Goal: Task Accomplishment & Management: Use online tool/utility

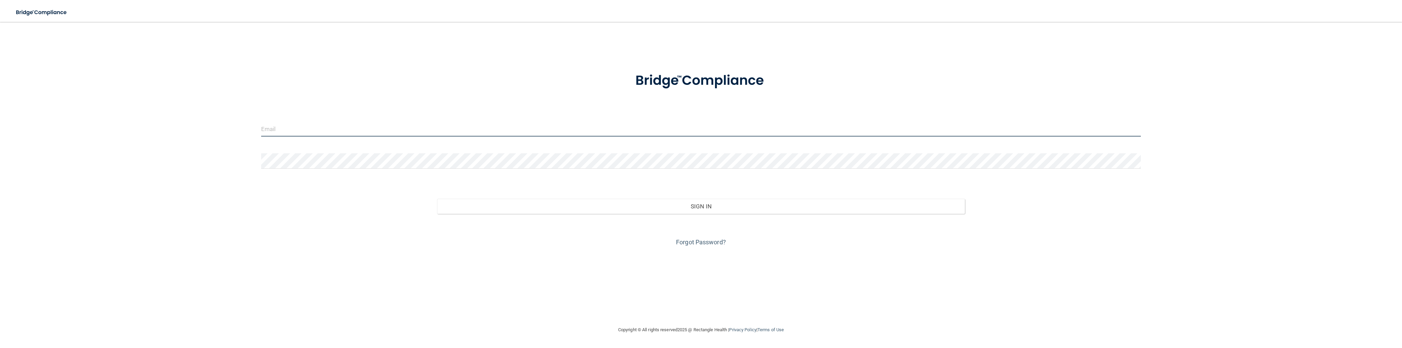
type input "[EMAIL_ADDRESS][DOMAIN_NAME]"
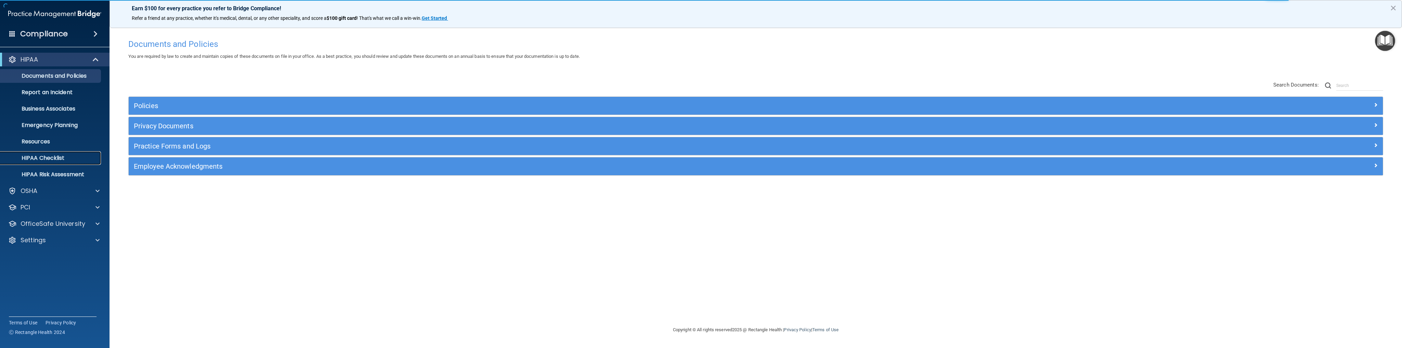
click at [49, 159] on p "HIPAA Checklist" at bounding box center [50, 158] width 93 height 7
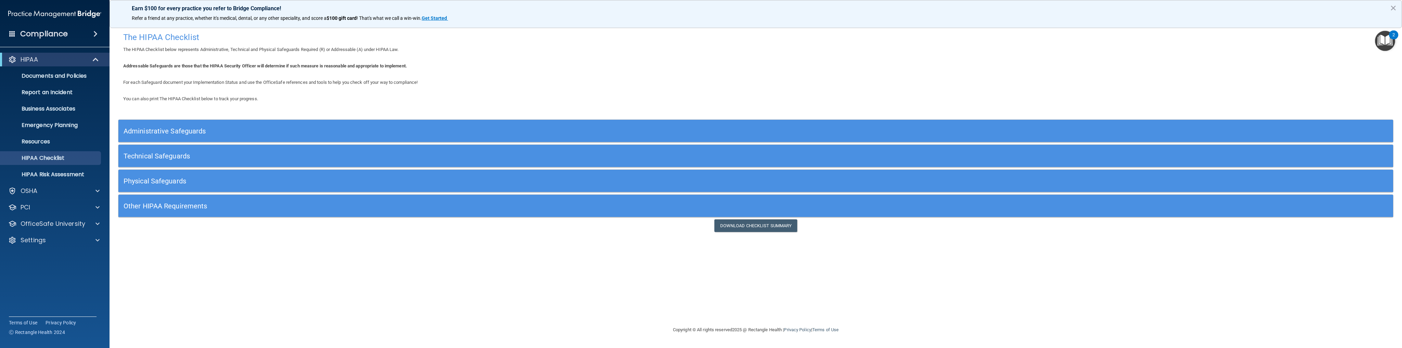
click at [193, 126] on div "Administrative Safeguards" at bounding box center [596, 130] width 956 height 15
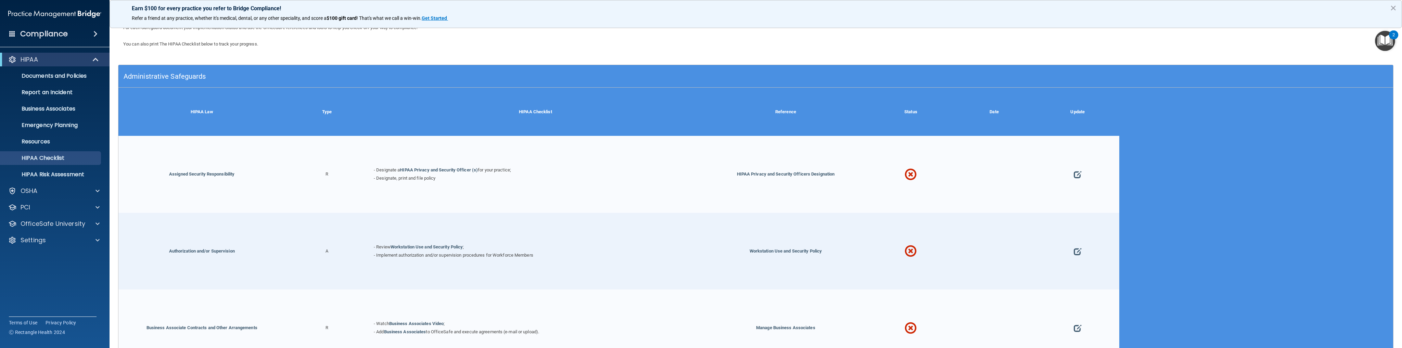
scroll to position [27, 0]
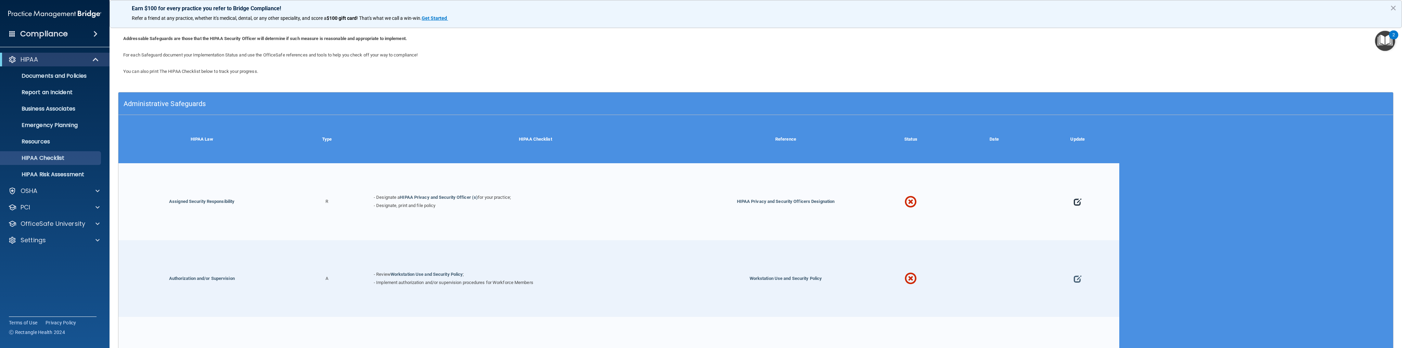
click at [1081, 202] on span at bounding box center [1078, 202] width 8 height 37
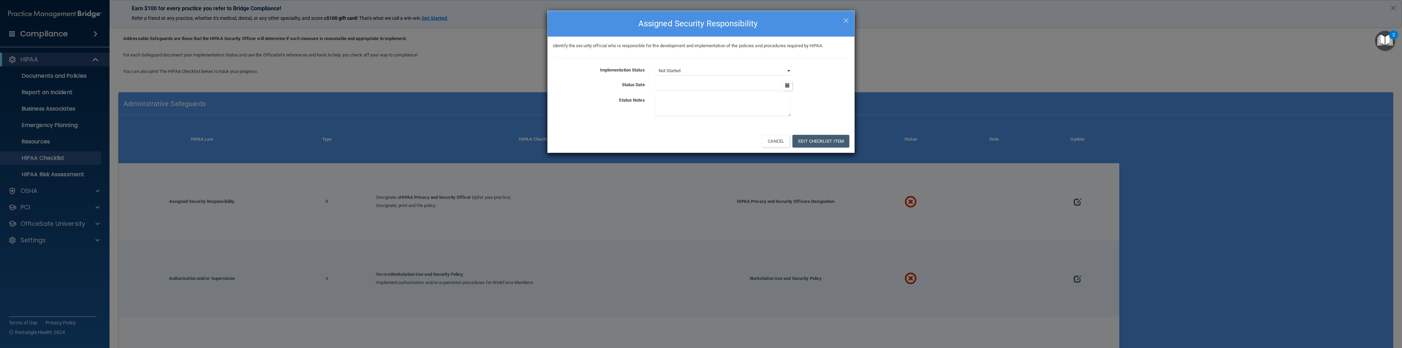
click at [702, 71] on select "Not Started In Progress Completed" at bounding box center [723, 71] width 136 height 10
click at [804, 44] on div "Identify the security official who is responsible for the development and imple…" at bounding box center [701, 46] width 307 height 8
click at [845, 20] on span "×" at bounding box center [846, 20] width 6 height 14
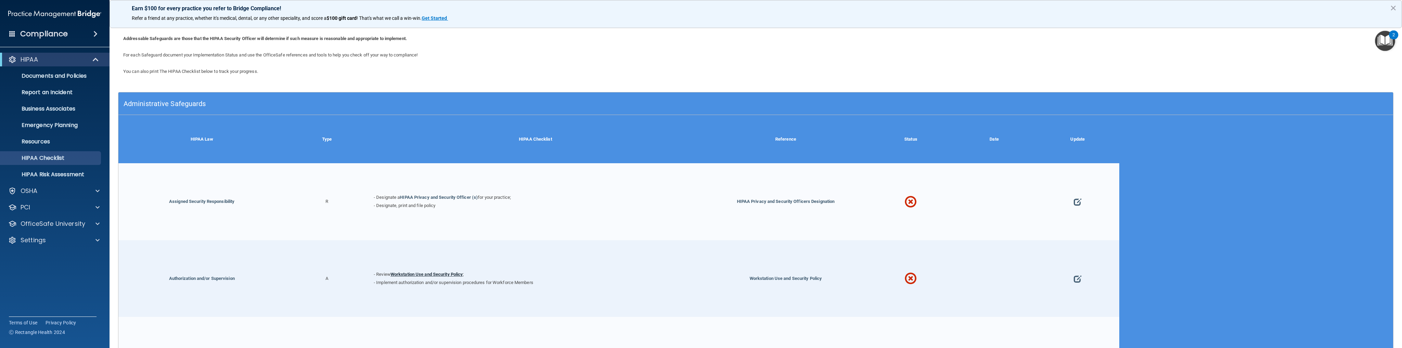
click at [430, 277] on link "Workstation Use and Security Policy" at bounding box center [427, 274] width 73 height 5
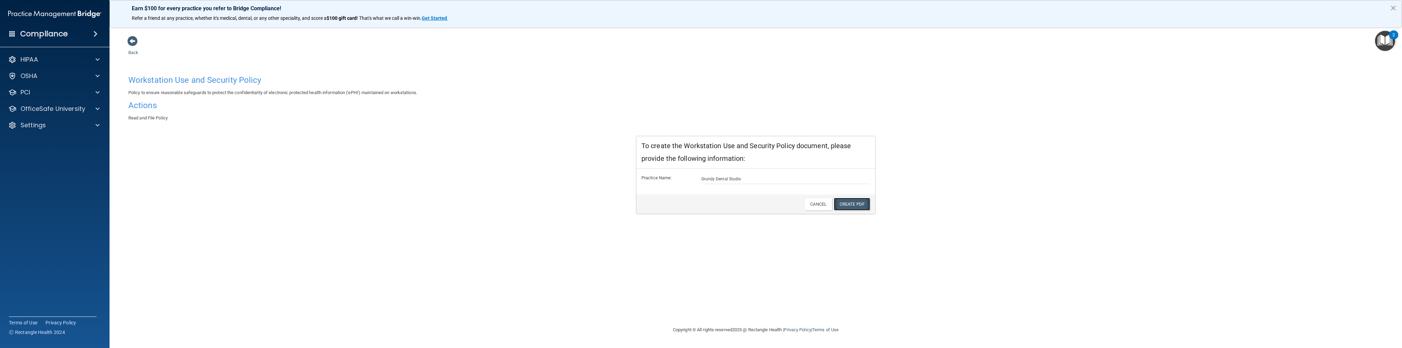
click at [856, 203] on link "Create PDF" at bounding box center [852, 204] width 36 height 13
